Goal: Navigation & Orientation: Find specific page/section

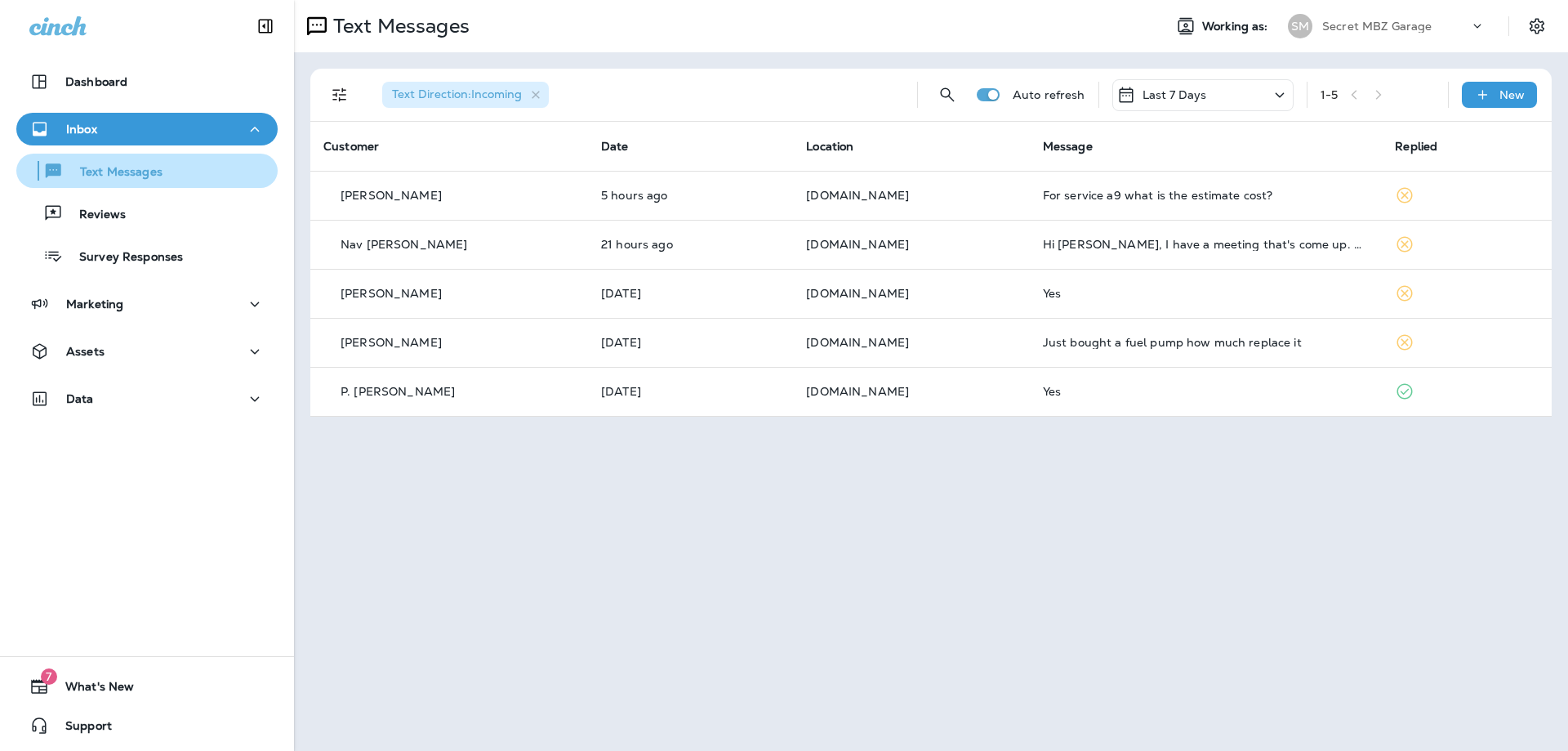
click at [119, 171] on p "Text Messages" at bounding box center [112, 172] width 99 height 15
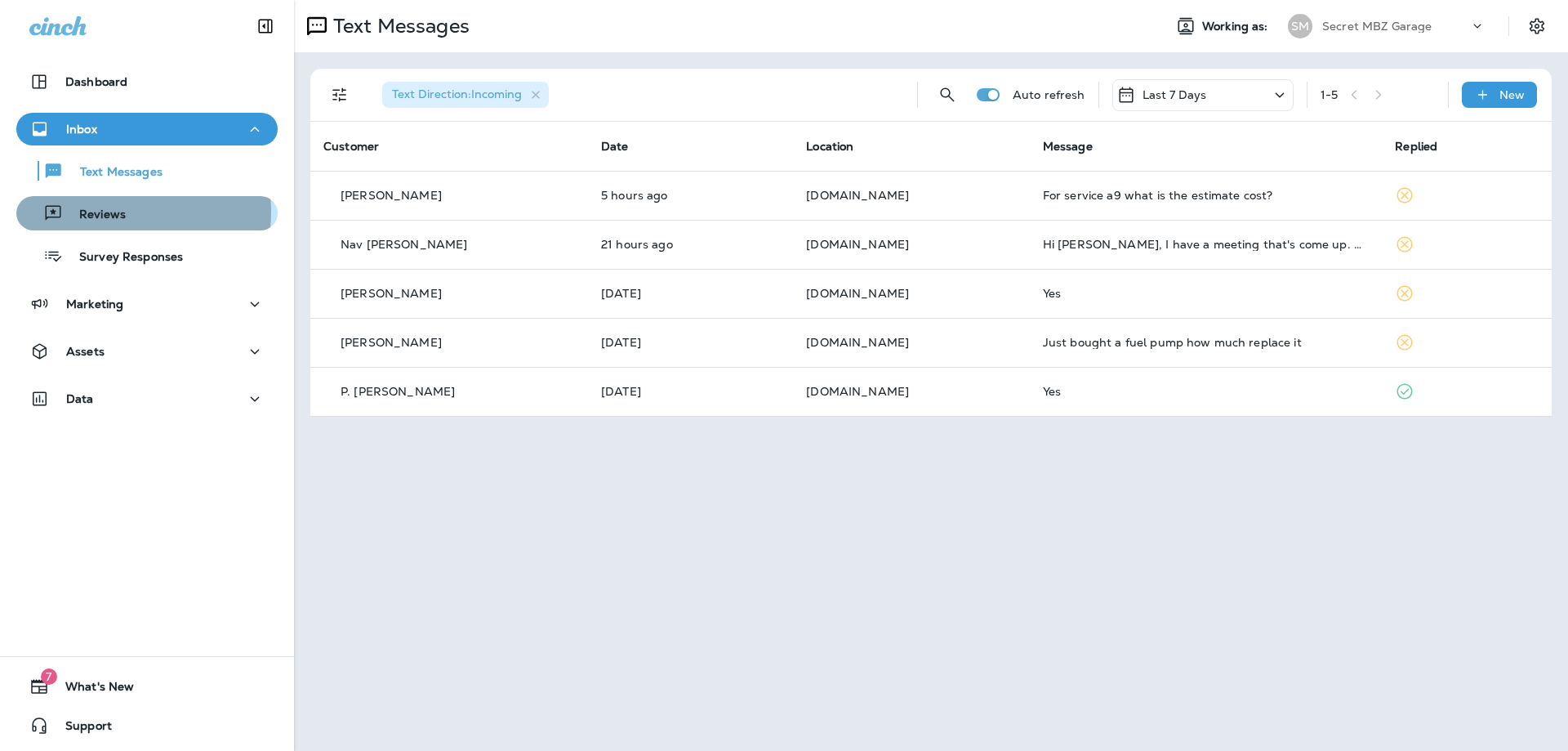
click at [110, 212] on p "Reviews" at bounding box center [94, 214] width 62 height 15
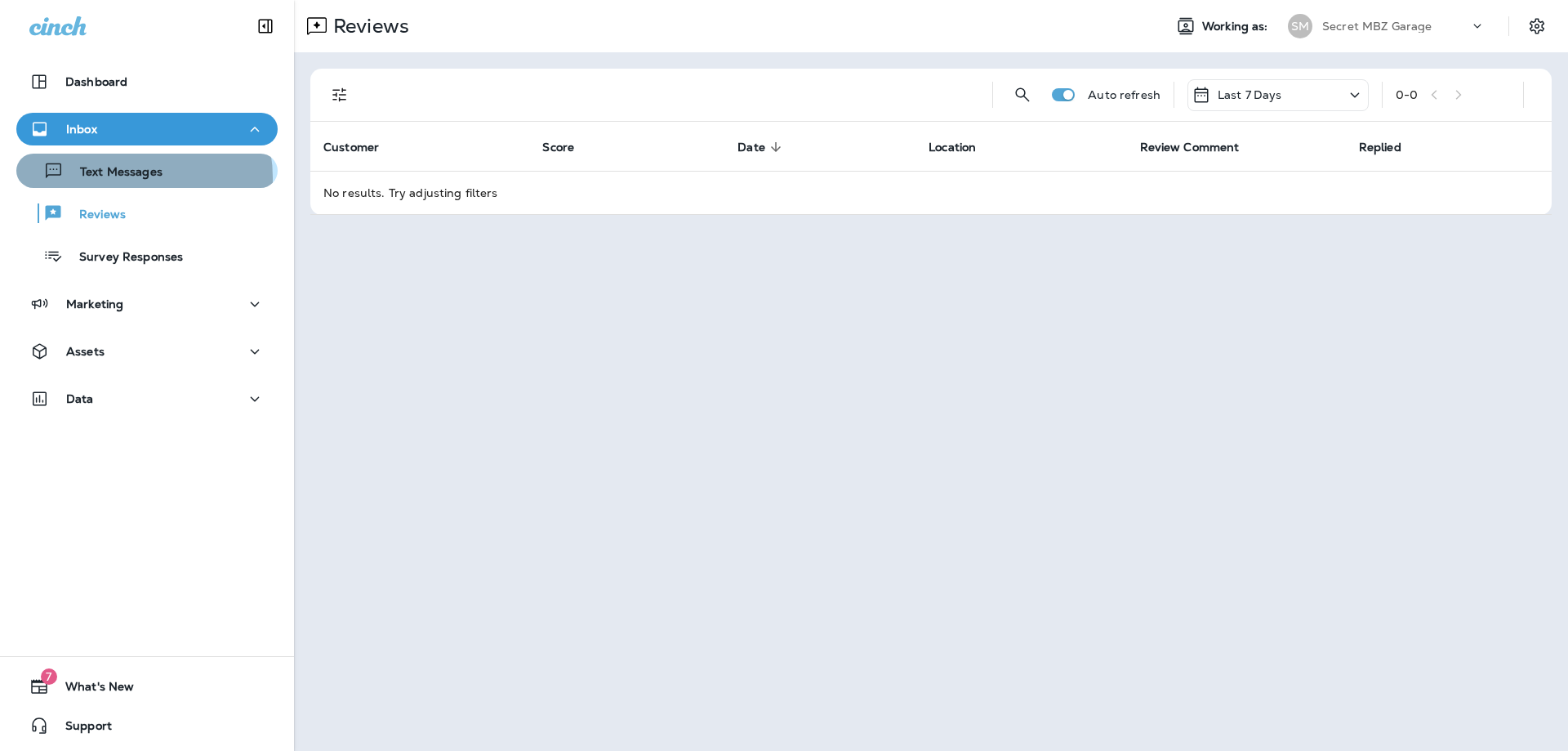
click at [124, 178] on p "Text Messages" at bounding box center [112, 172] width 99 height 15
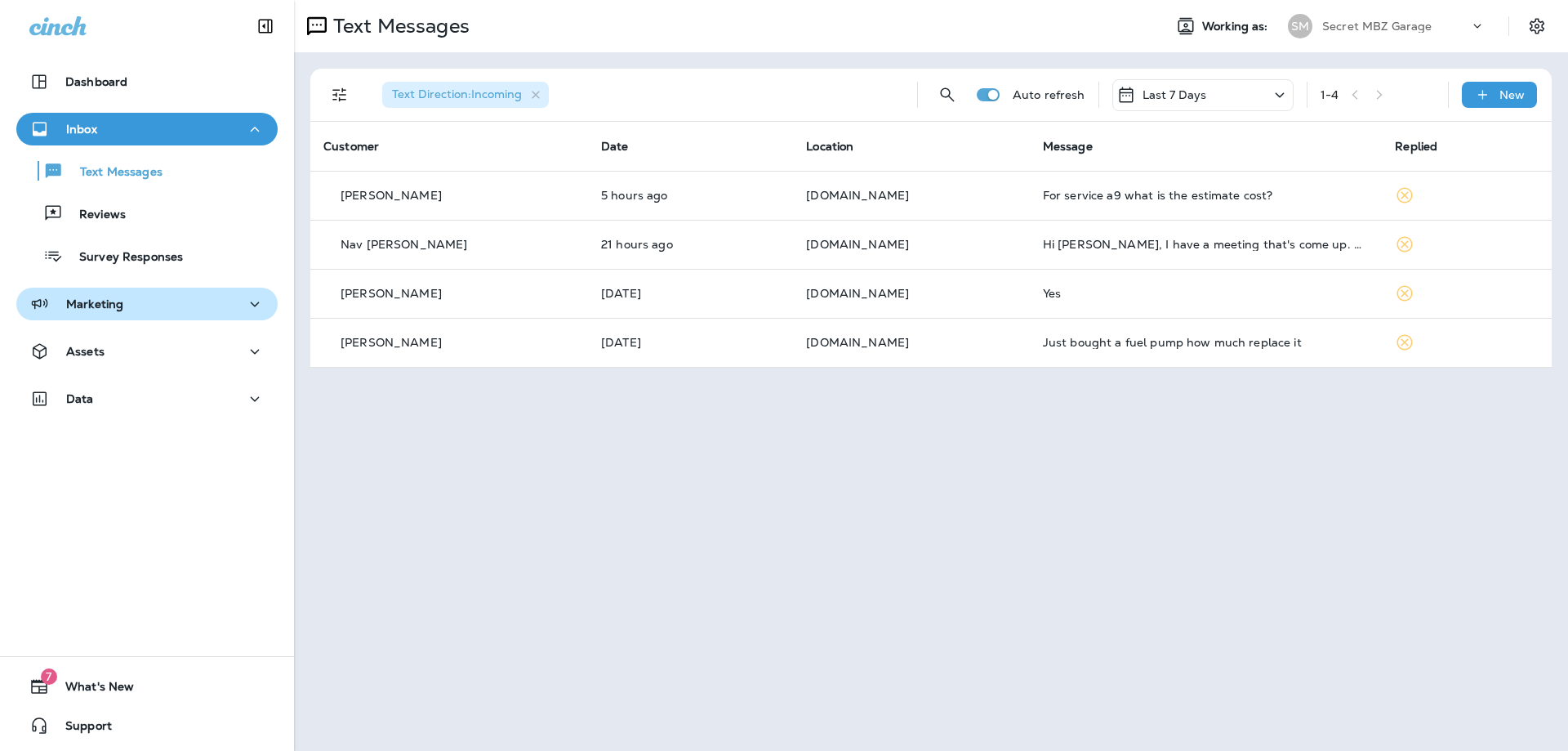
click at [101, 300] on p "Marketing" at bounding box center [95, 304] width 57 height 13
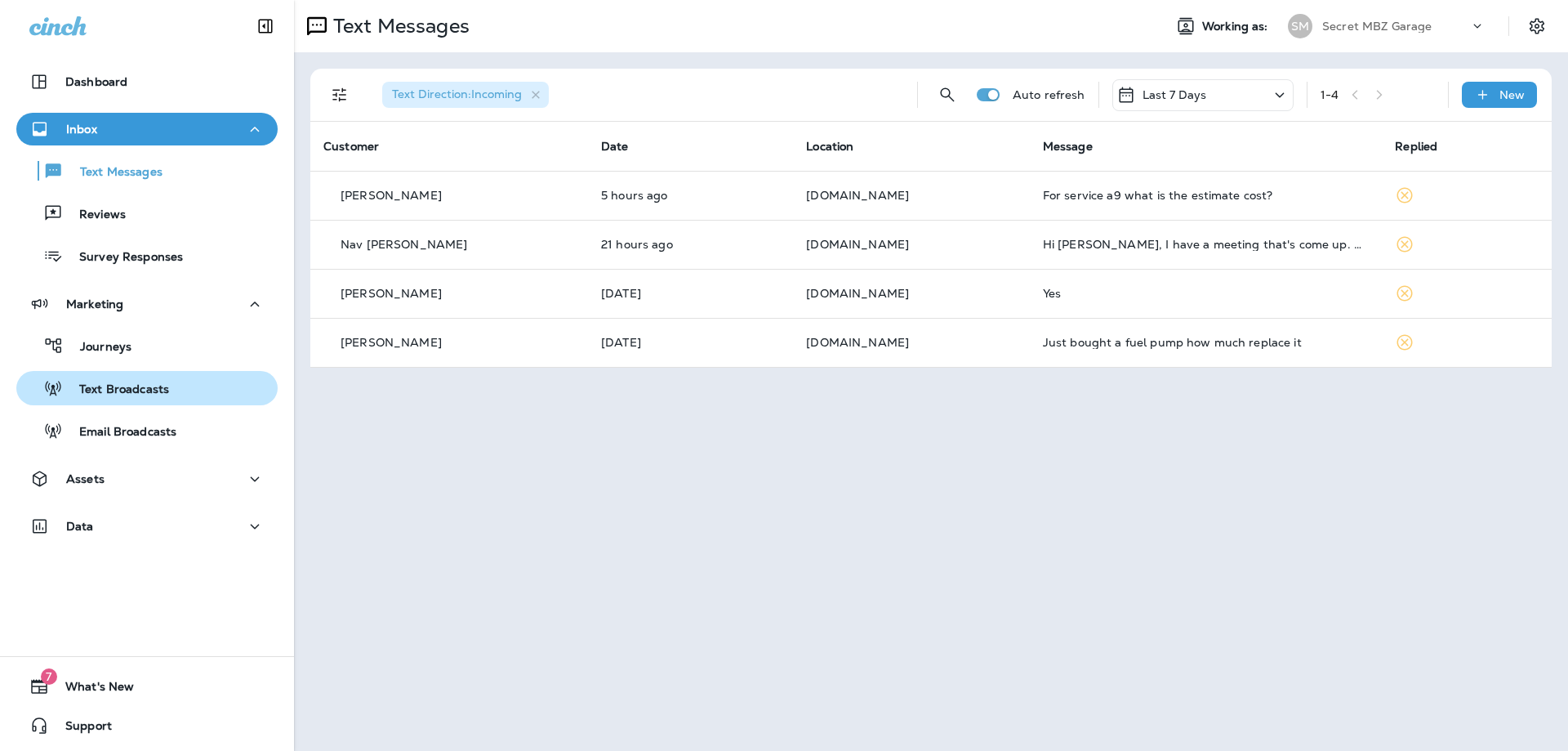
click at [110, 399] on div "Text Broadcasts" at bounding box center [96, 388] width 146 height 24
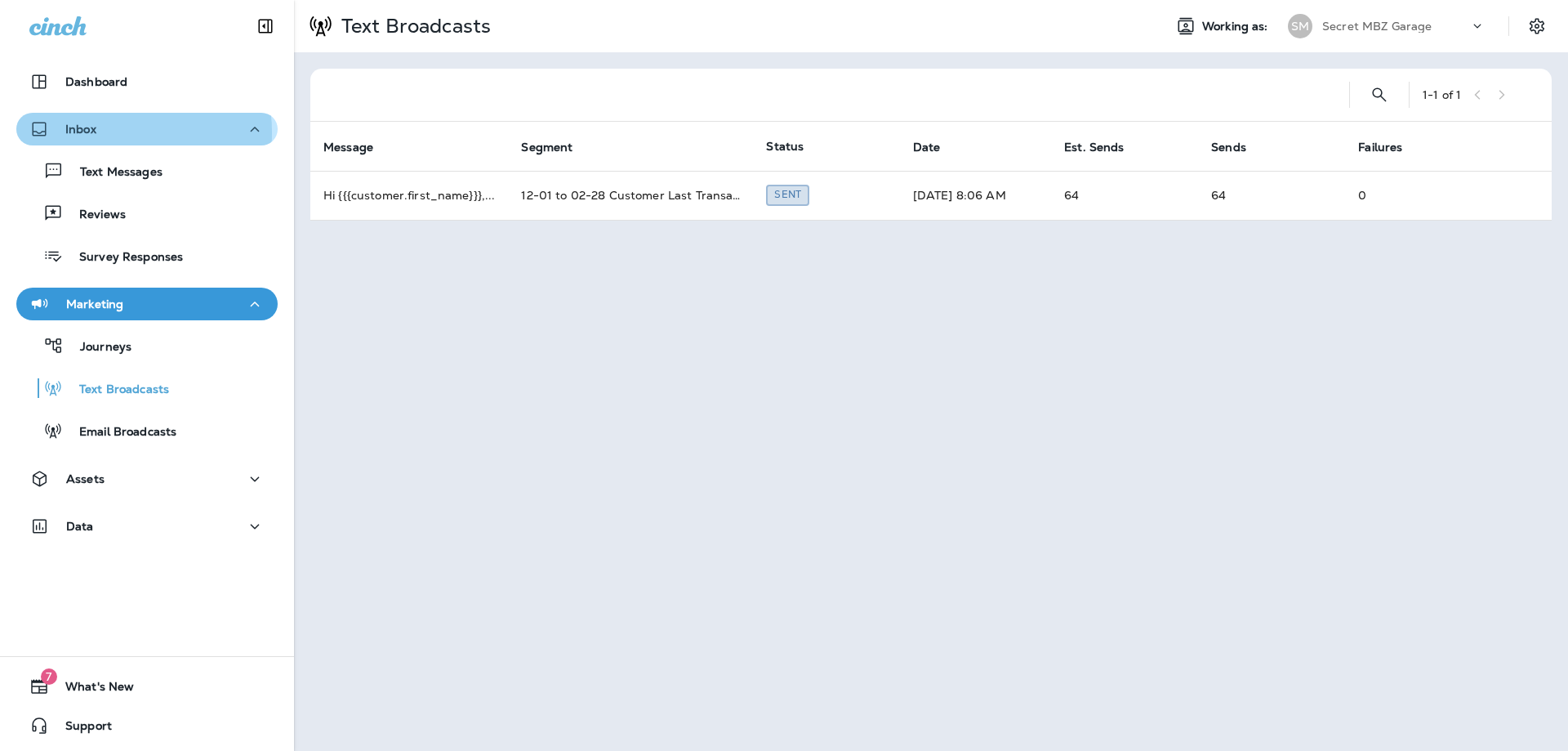
click at [110, 132] on div "Inbox" at bounding box center [147, 129] width 236 height 21
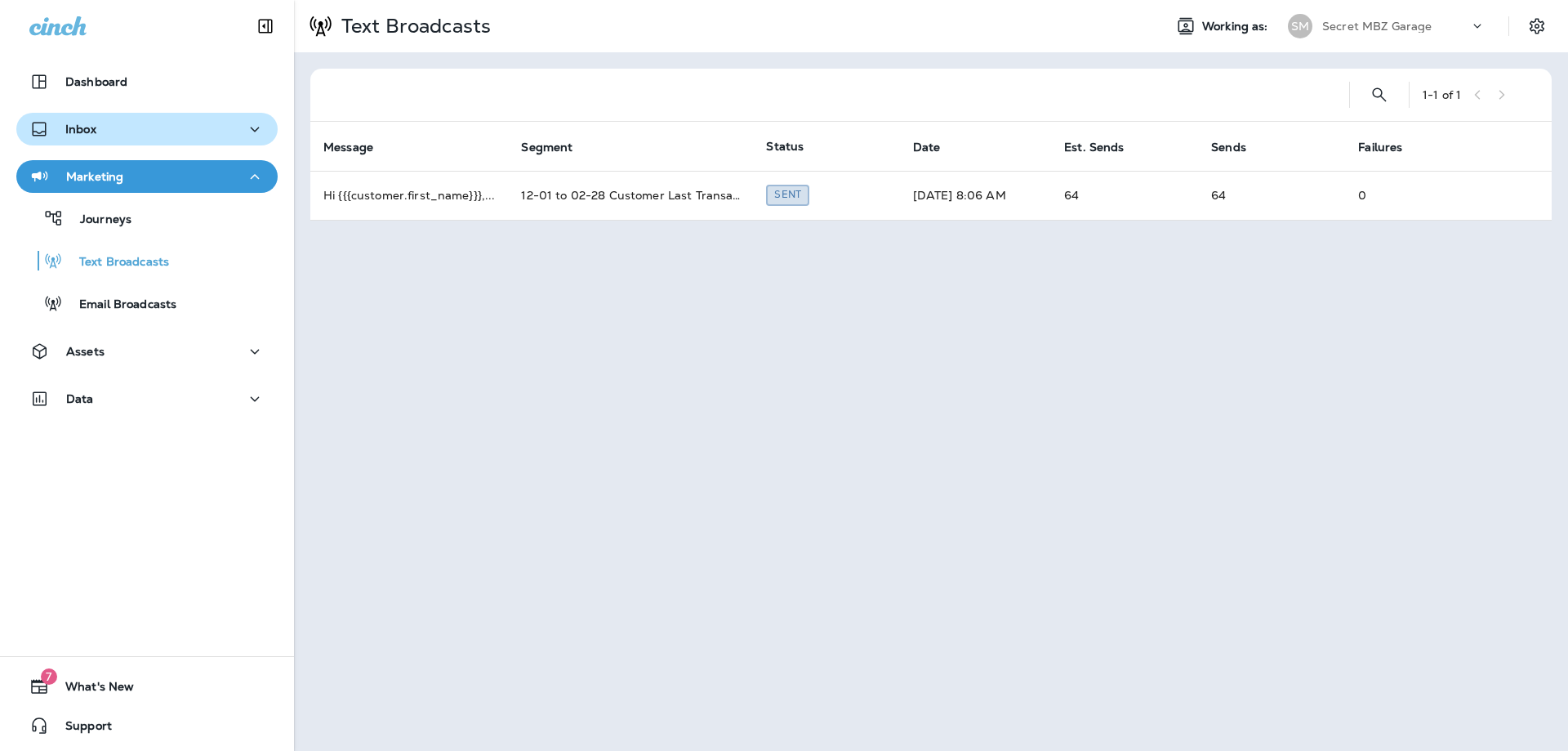
click at [110, 132] on div "Inbox" at bounding box center [147, 129] width 236 height 21
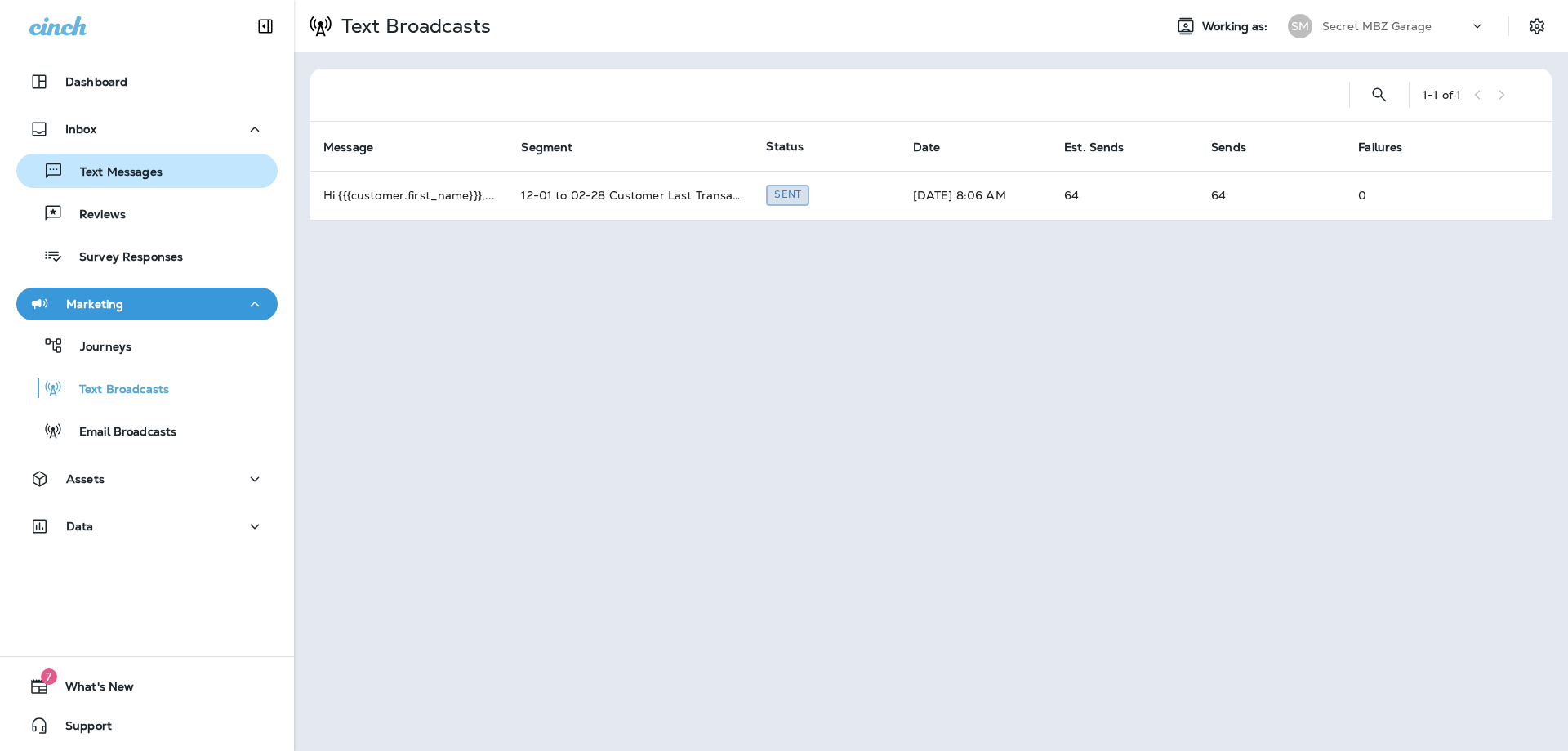
click at [116, 182] on div "Text Messages" at bounding box center [93, 171] width 139 height 24
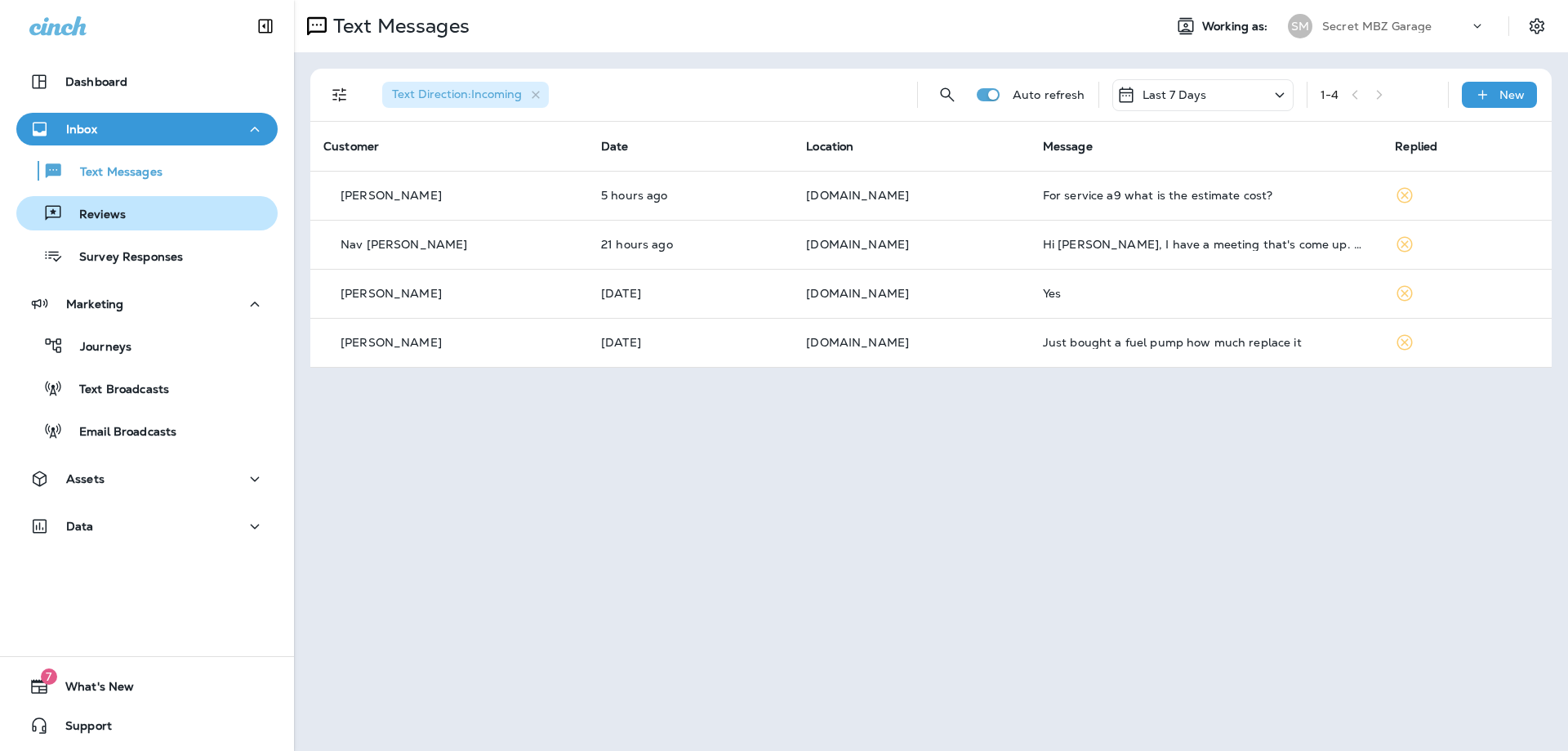
click at [109, 219] on p "Reviews" at bounding box center [94, 214] width 62 height 15
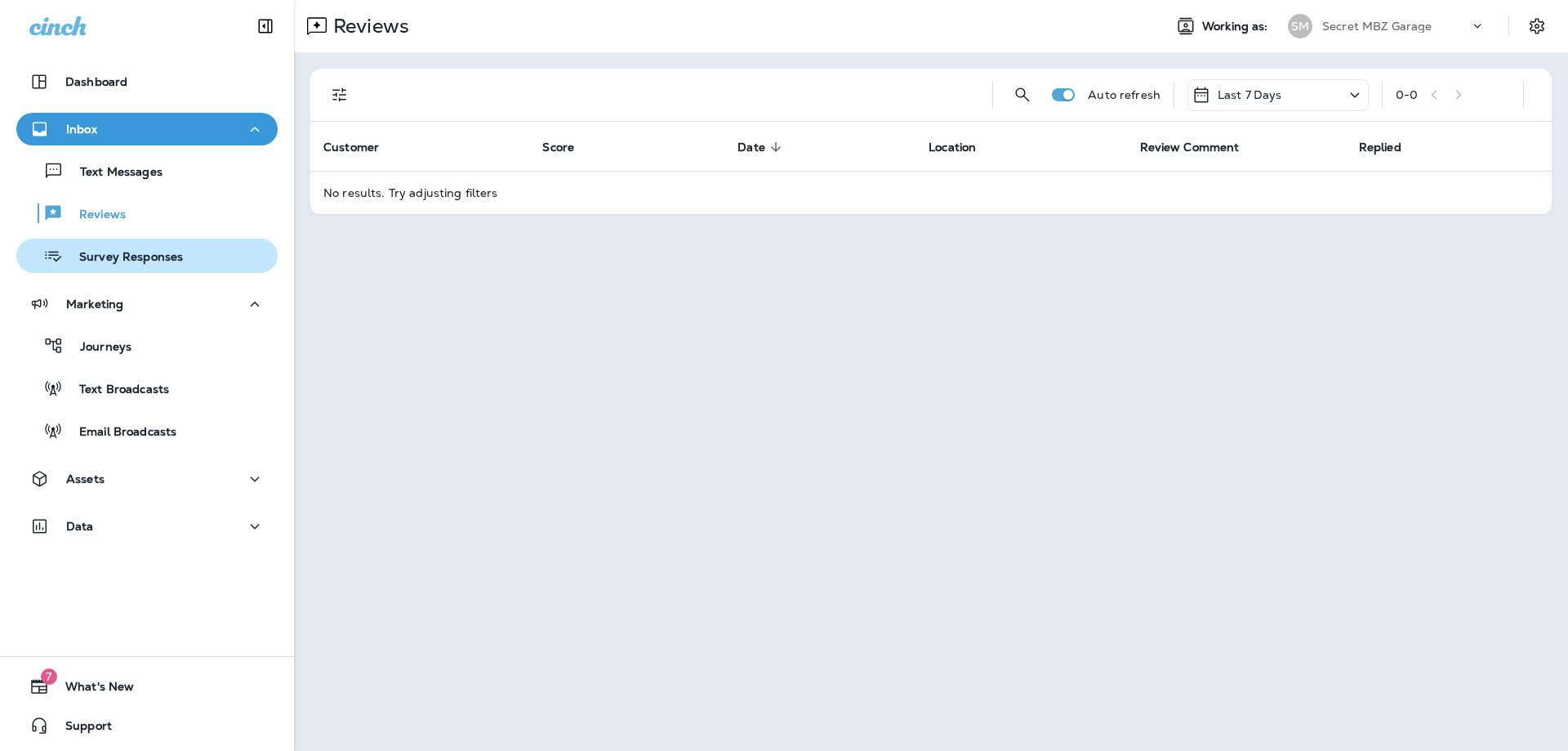
click at [106, 248] on div "Survey Responses" at bounding box center [103, 255] width 160 height 24
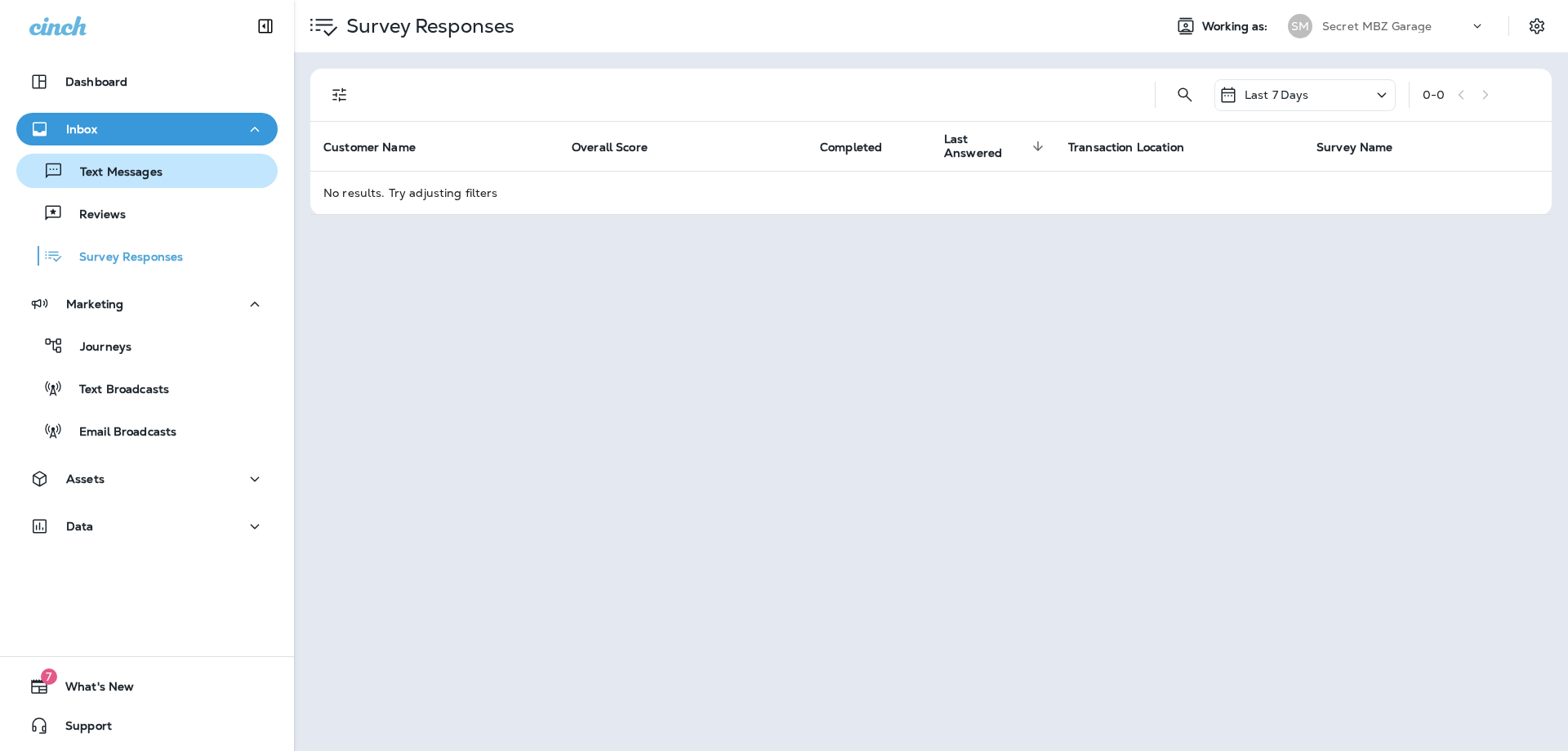
click at [127, 181] on div "Text Messages" at bounding box center [93, 171] width 139 height 24
